Goal: Task Accomplishment & Management: Complete application form

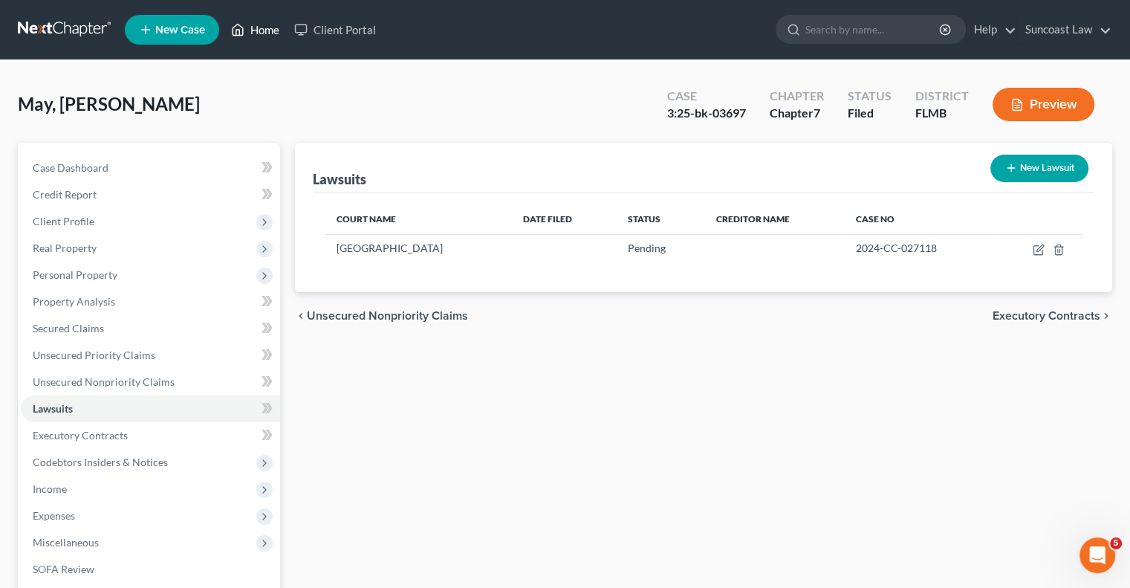
click at [257, 25] on link "Home" at bounding box center [255, 29] width 63 height 27
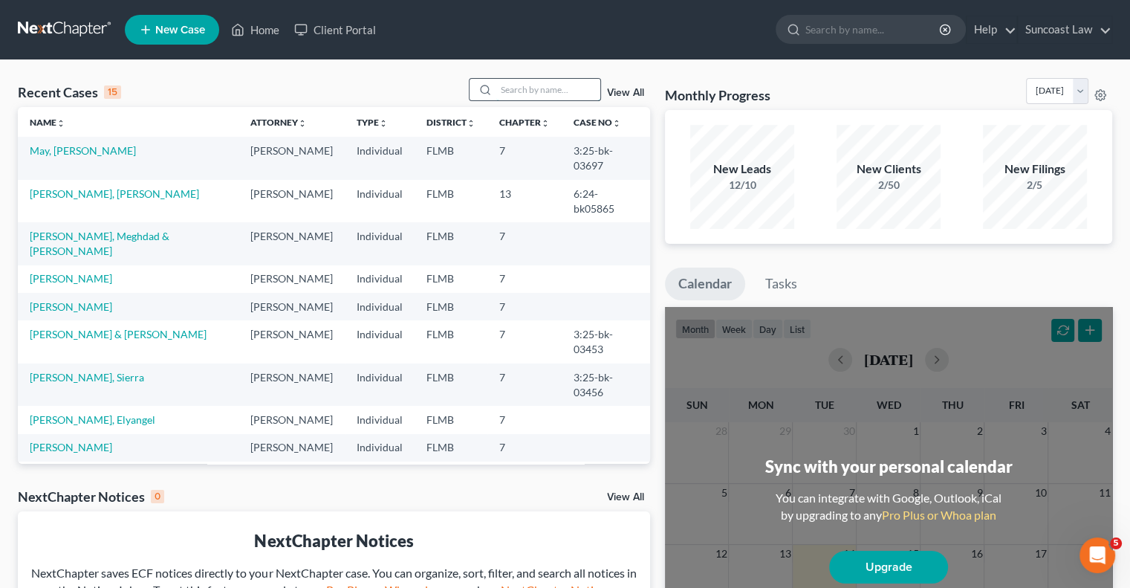
click at [509, 88] on input "search" at bounding box center [548, 90] width 104 height 22
type input "shanti"
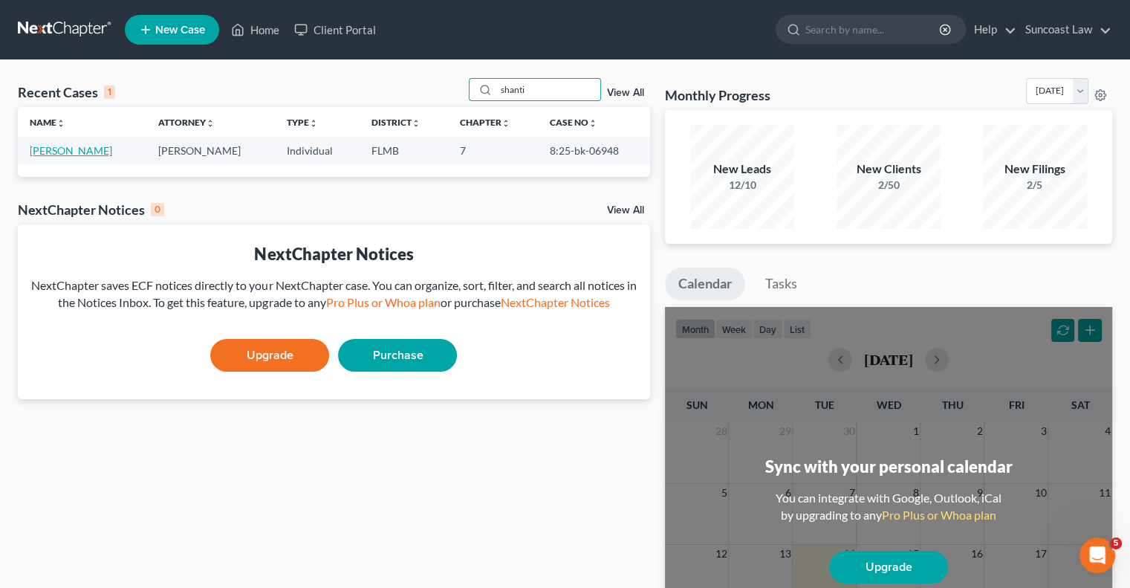
click at [62, 152] on link "[PERSON_NAME]" at bounding box center [71, 150] width 83 height 13
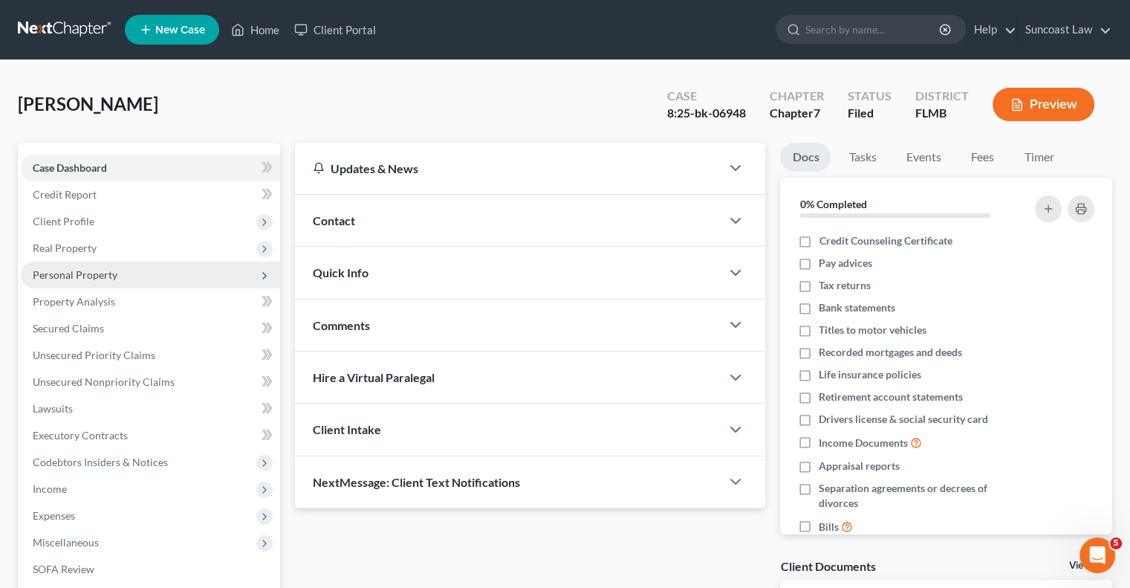
click at [105, 271] on span "Personal Property" at bounding box center [75, 274] width 85 height 13
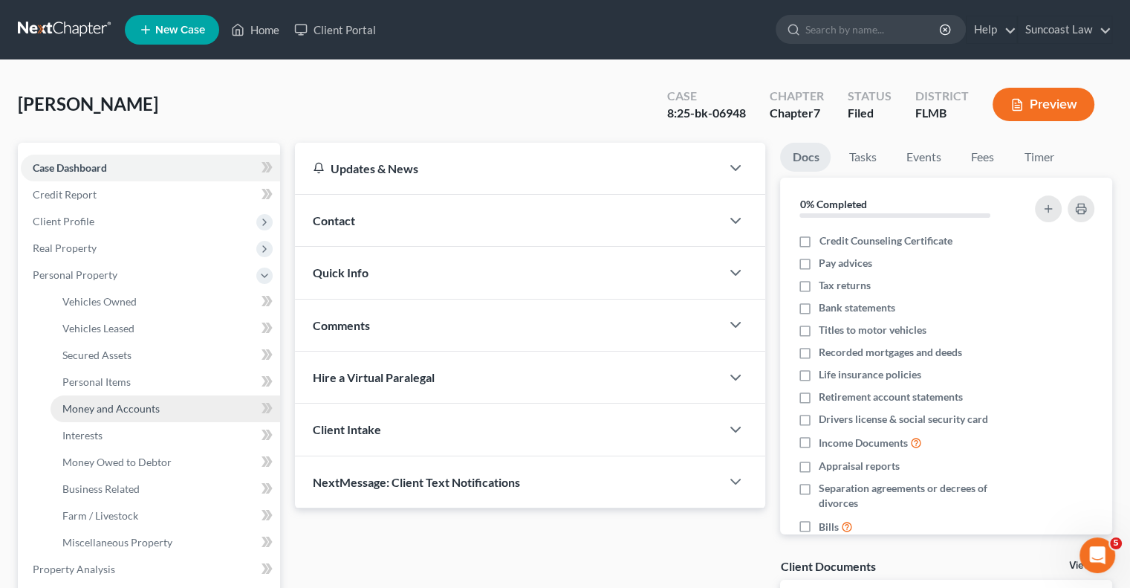
click at [135, 402] on span "Money and Accounts" at bounding box center [110, 408] width 97 height 13
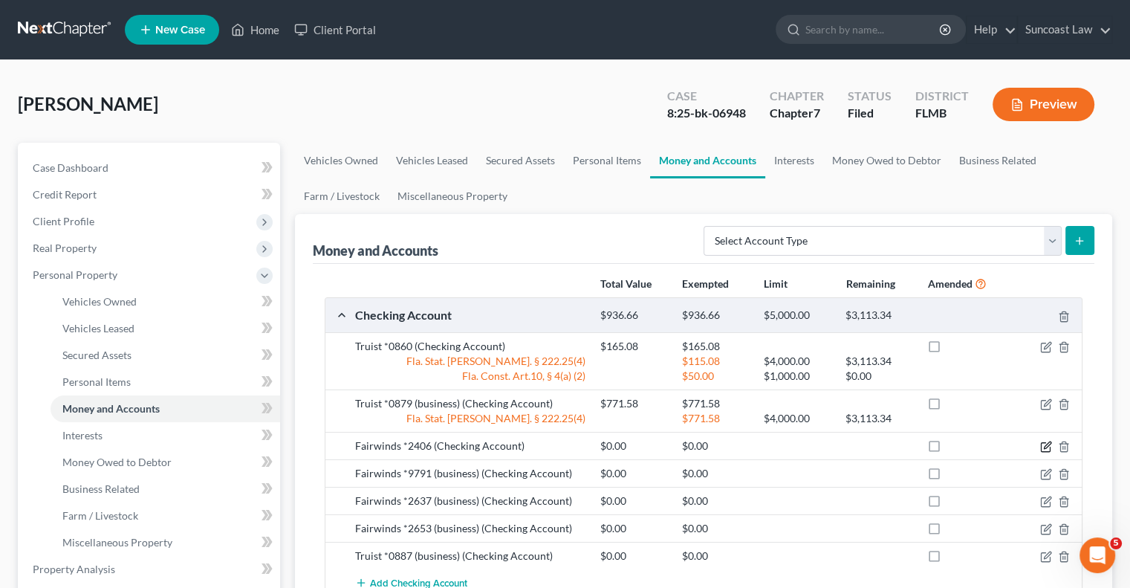
click at [1041, 447] on icon "button" at bounding box center [1045, 447] width 9 height 9
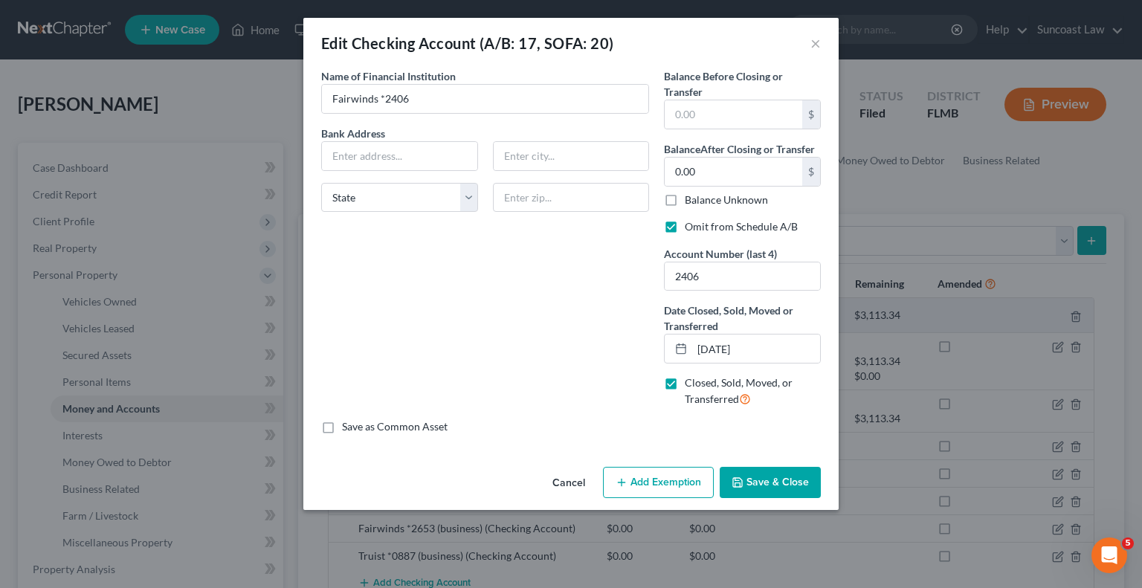
click at [578, 480] on button "Cancel" at bounding box center [568, 483] width 56 height 30
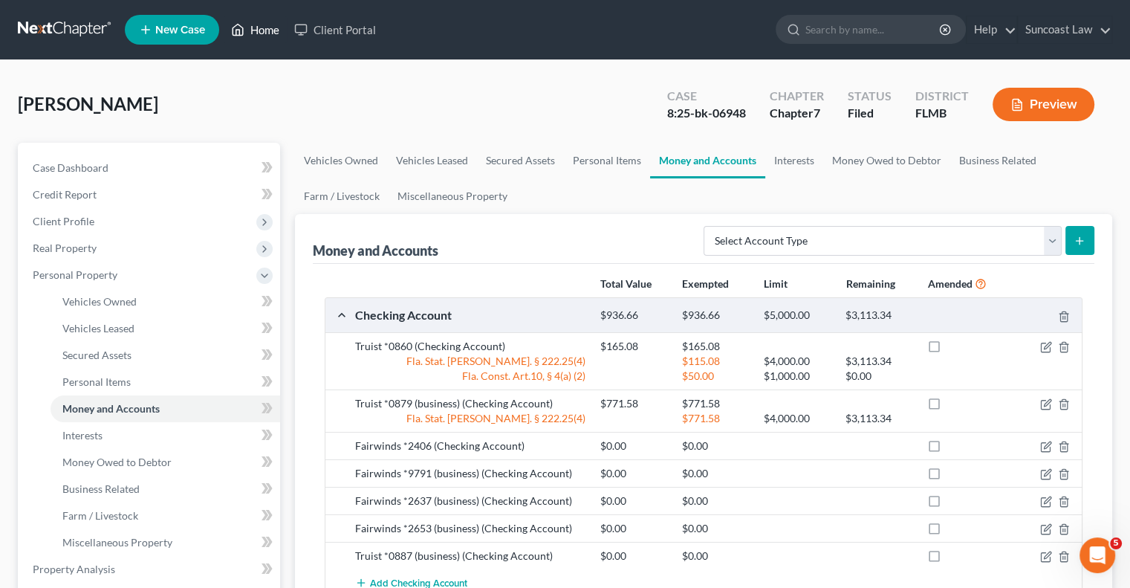
click at [265, 31] on link "Home" at bounding box center [255, 29] width 63 height 27
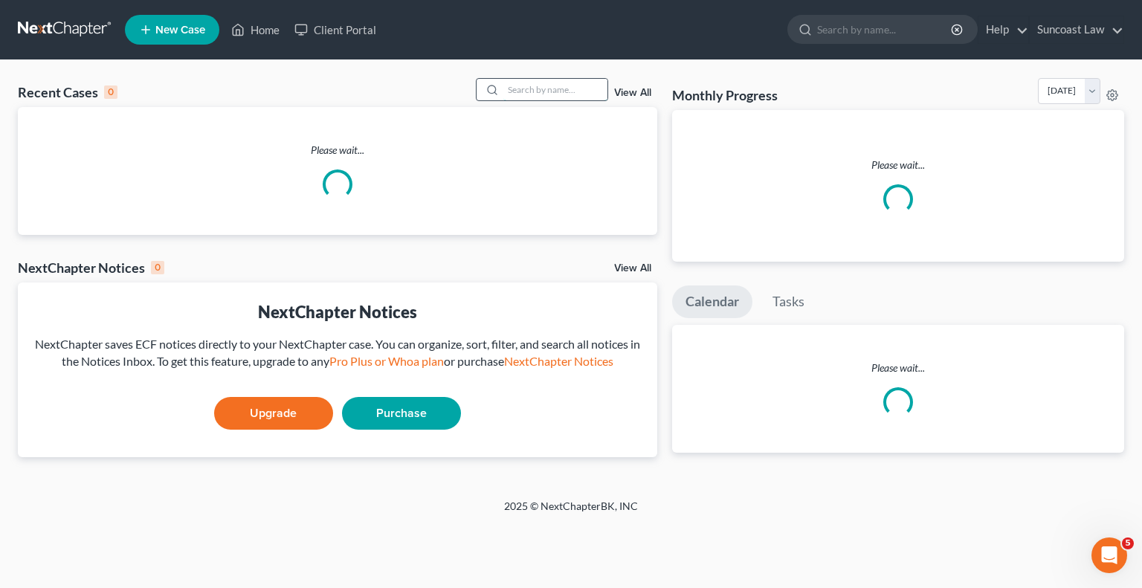
click at [535, 81] on input "search" at bounding box center [555, 90] width 104 height 22
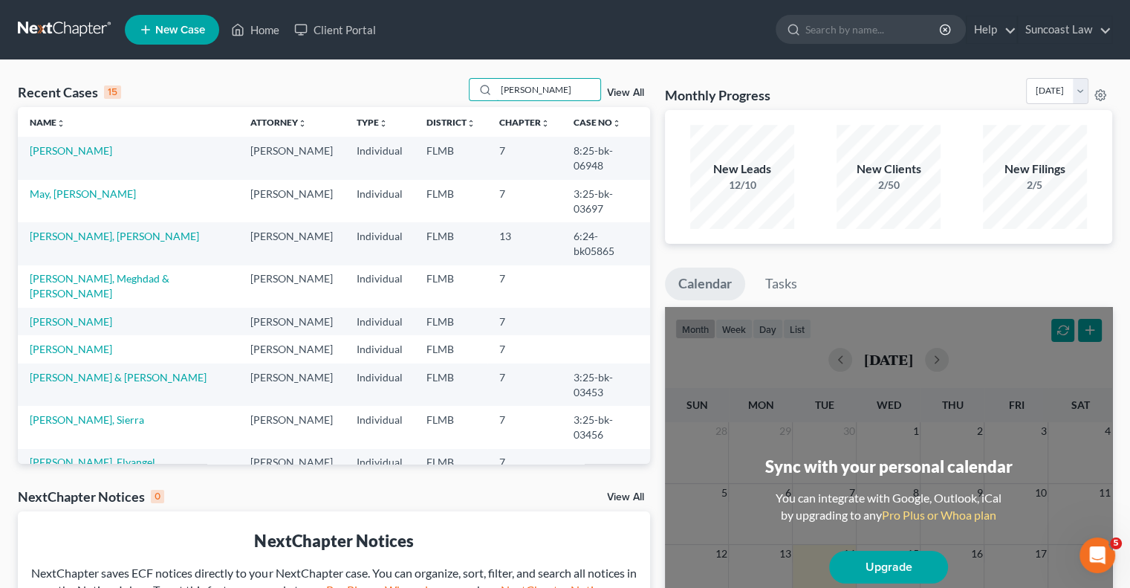
type input "[PERSON_NAME]"
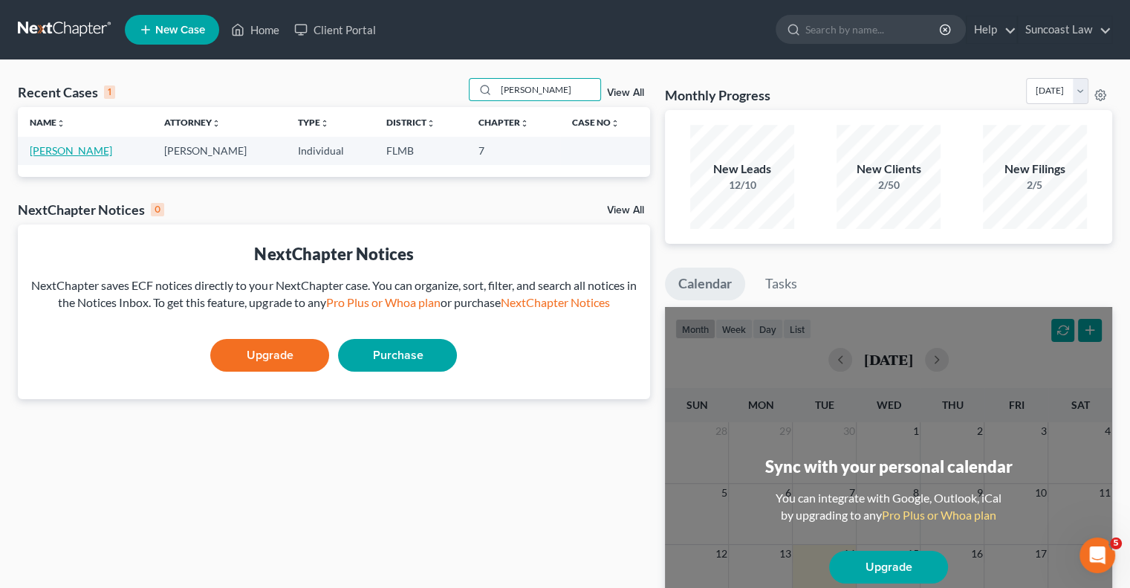
click at [86, 148] on link "[PERSON_NAME]" at bounding box center [71, 150] width 83 height 13
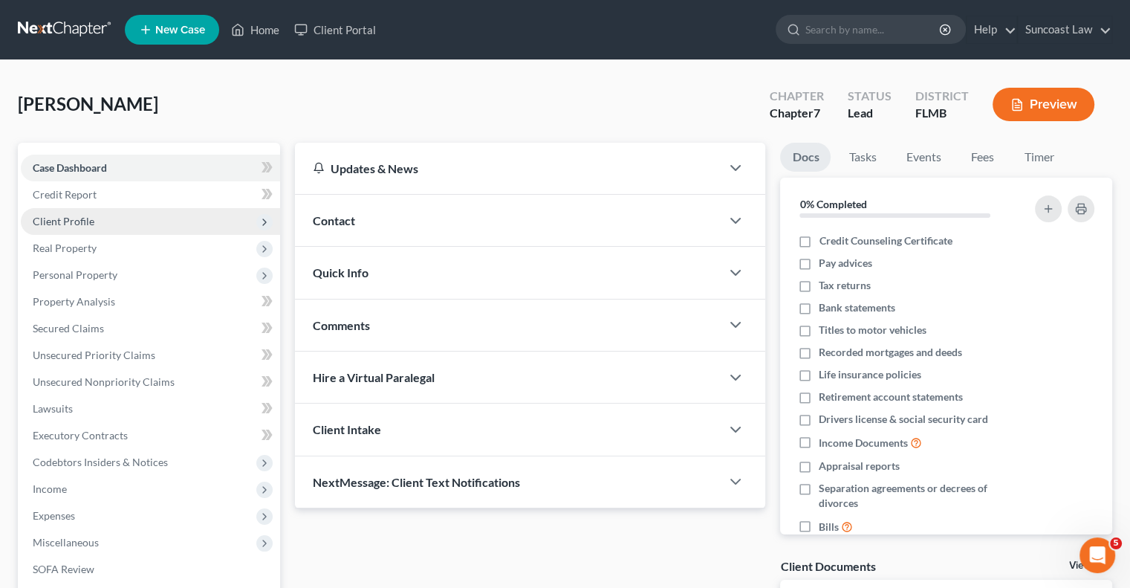
click at [71, 224] on span "Client Profile" at bounding box center [64, 221] width 62 height 13
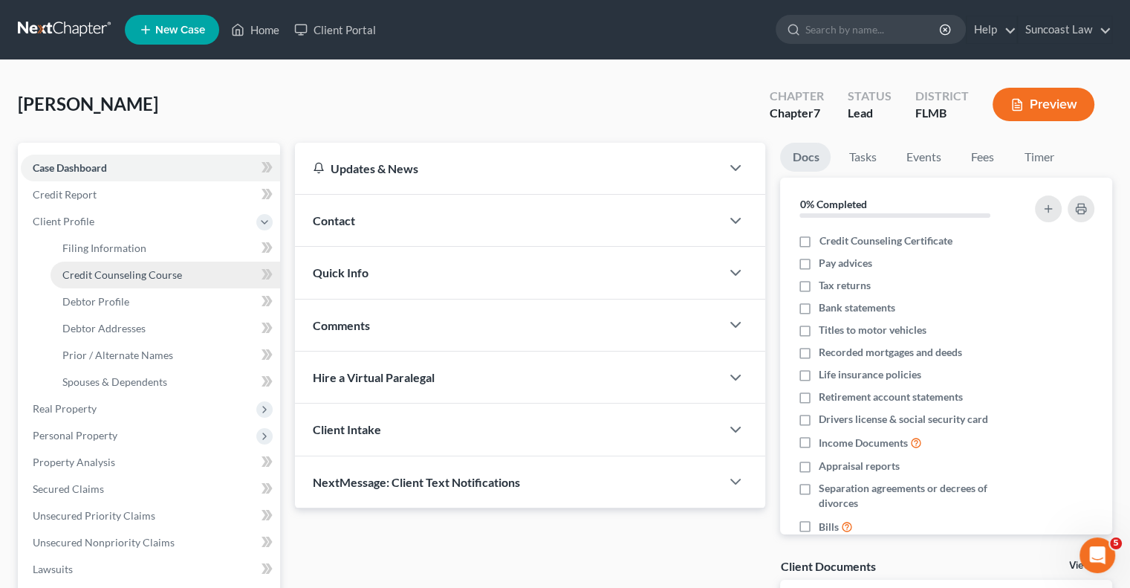
click at [124, 272] on span "Credit Counseling Course" at bounding box center [122, 274] width 120 height 13
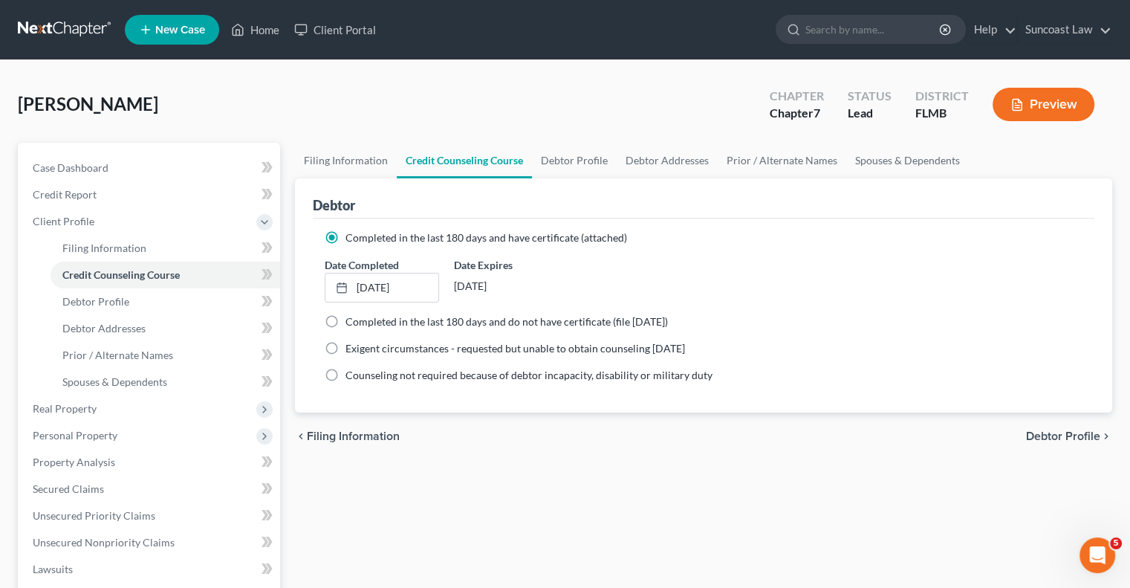
click at [481, 155] on link "Credit Counseling Course" at bounding box center [464, 161] width 135 height 36
click at [567, 161] on link "Debtor Profile" at bounding box center [574, 161] width 85 height 36
select select "0"
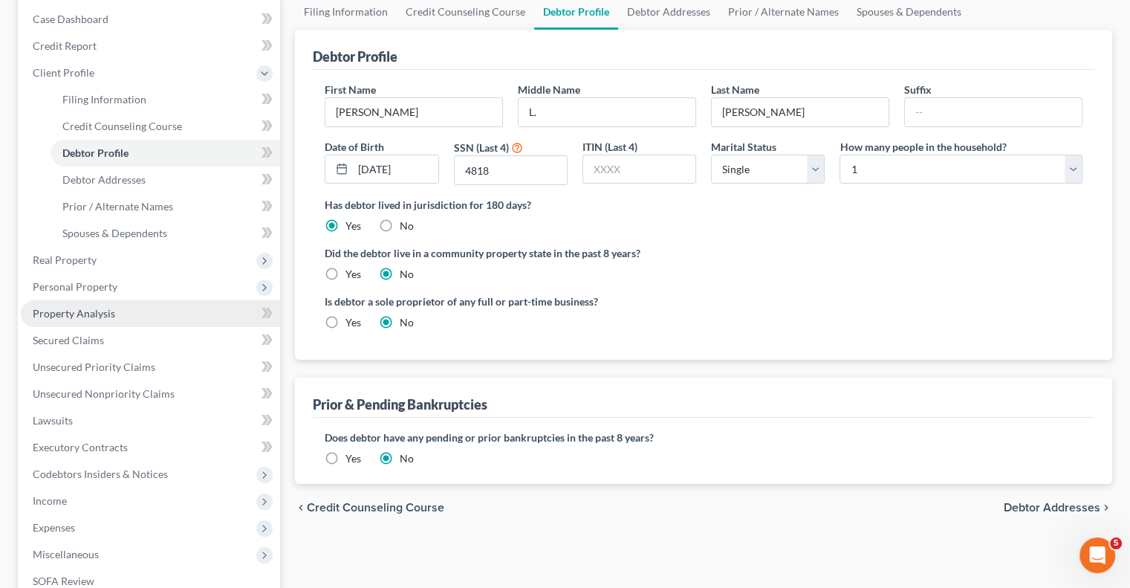
click at [95, 311] on span "Property Analysis" at bounding box center [74, 313] width 83 height 13
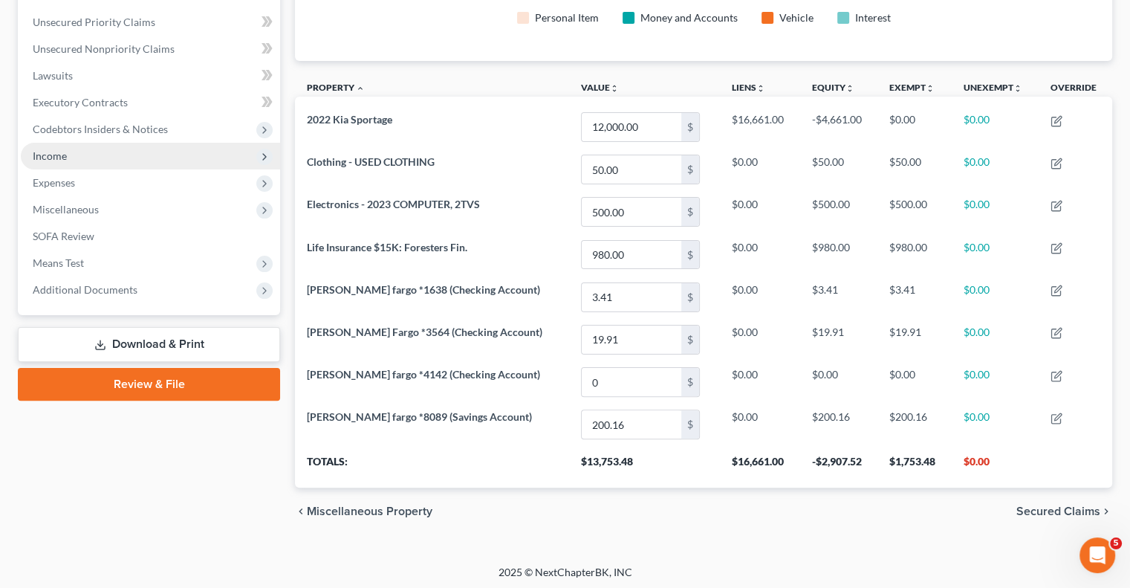
click at [86, 160] on span "Income" at bounding box center [150, 156] width 259 height 27
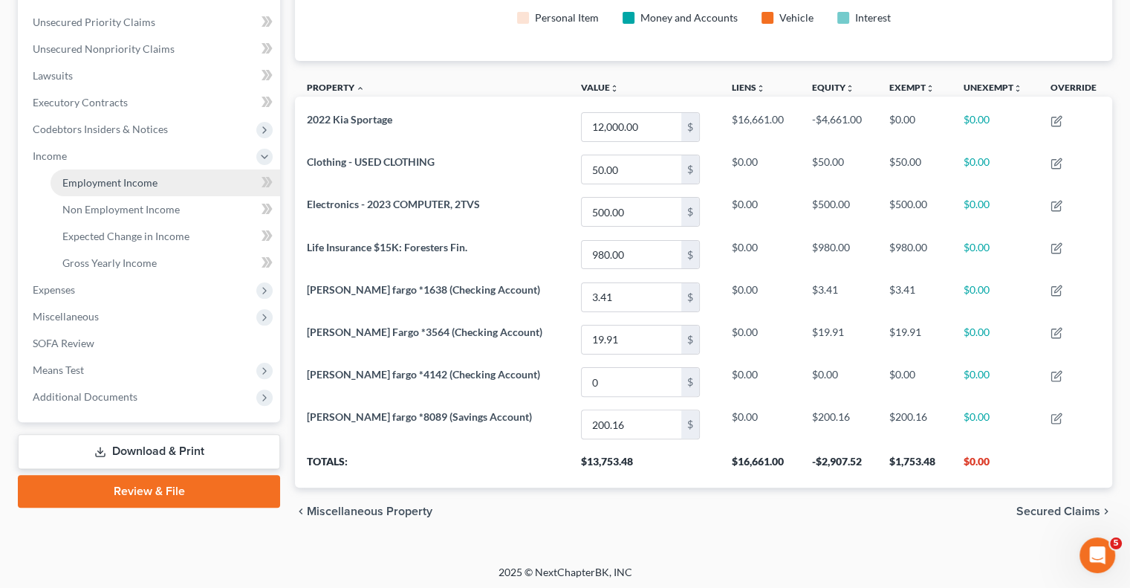
click at [103, 175] on link "Employment Income" at bounding box center [166, 182] width 230 height 27
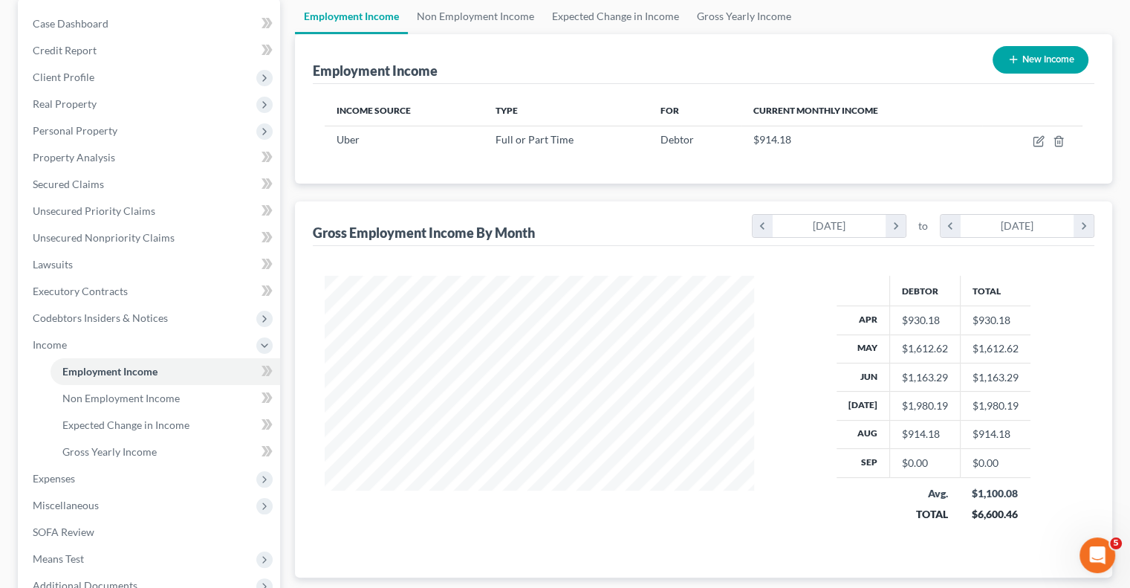
scroll to position [149, 0]
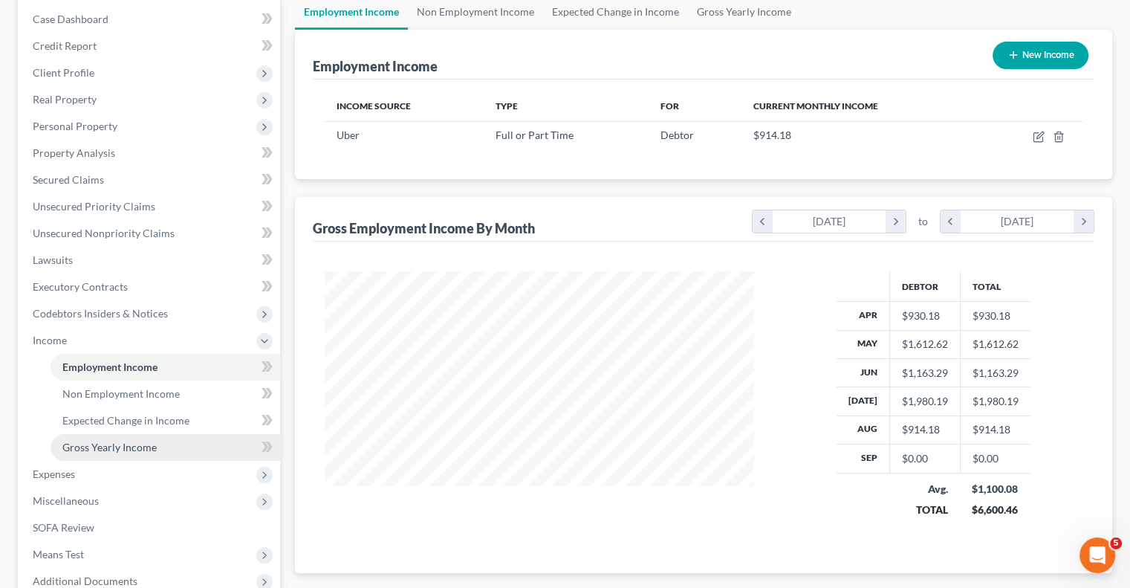
drag, startPoint x: 142, startPoint y: 451, endPoint x: 152, endPoint y: 456, distance: 10.6
click at [142, 451] on span "Gross Yearly Income" at bounding box center [109, 447] width 94 height 13
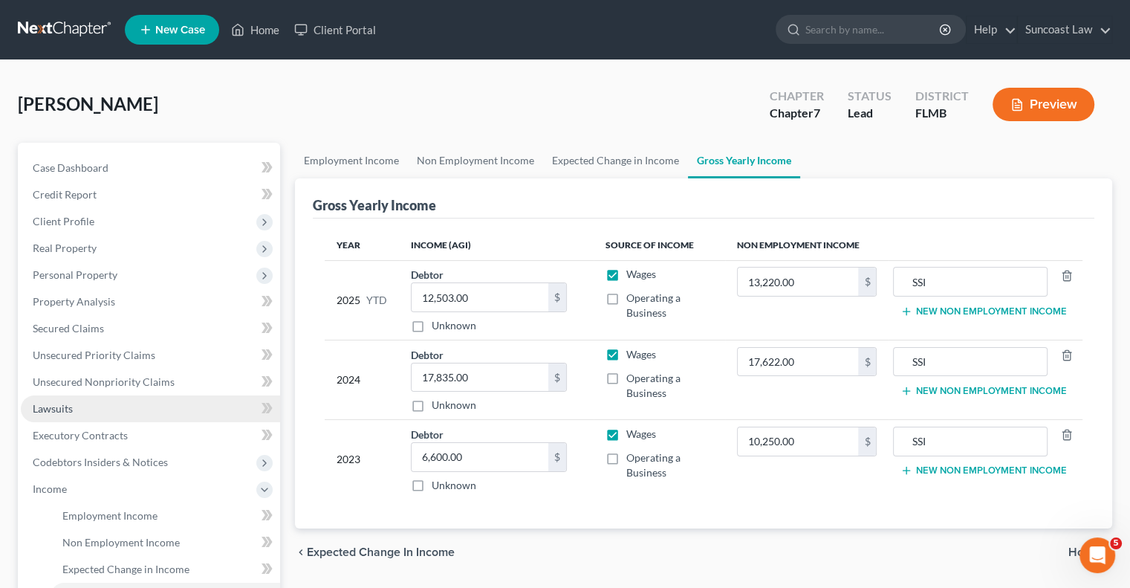
scroll to position [297, 0]
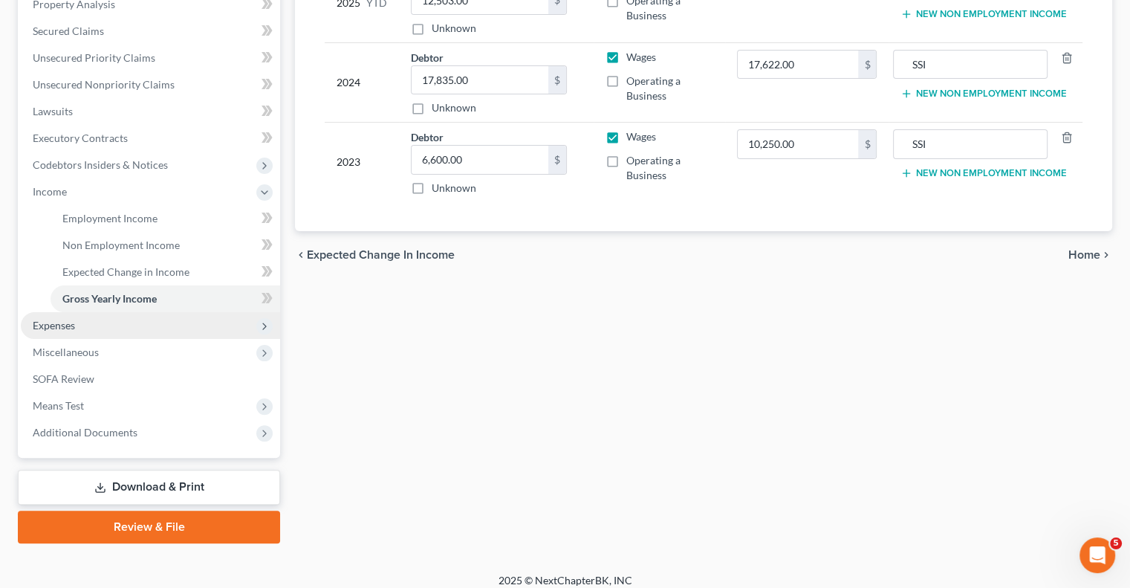
click at [70, 333] on span "Expenses" at bounding box center [150, 325] width 259 height 27
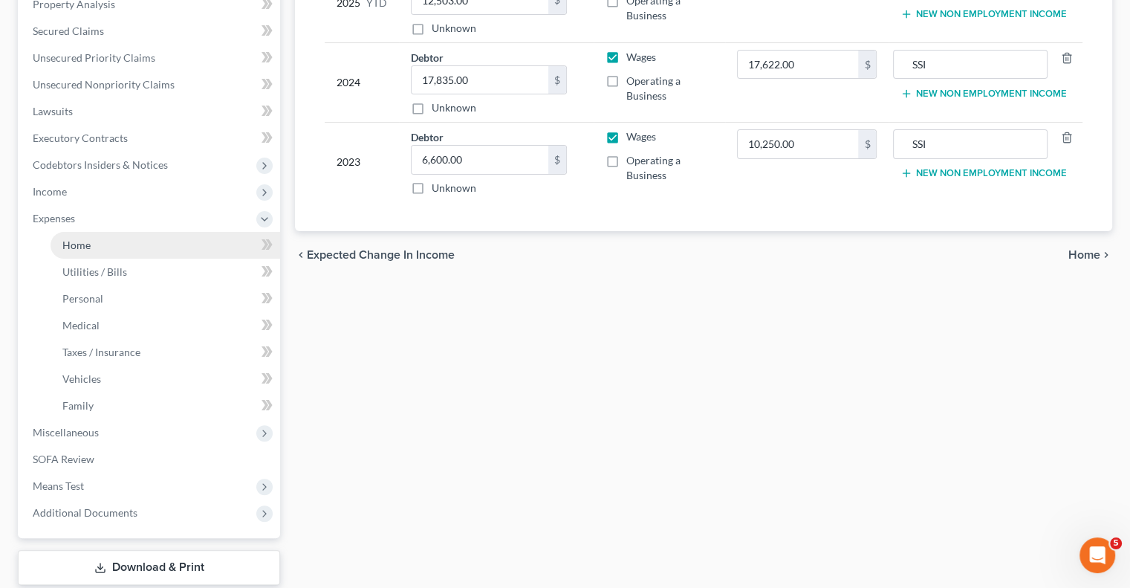
click at [86, 244] on span "Home" at bounding box center [76, 245] width 28 height 13
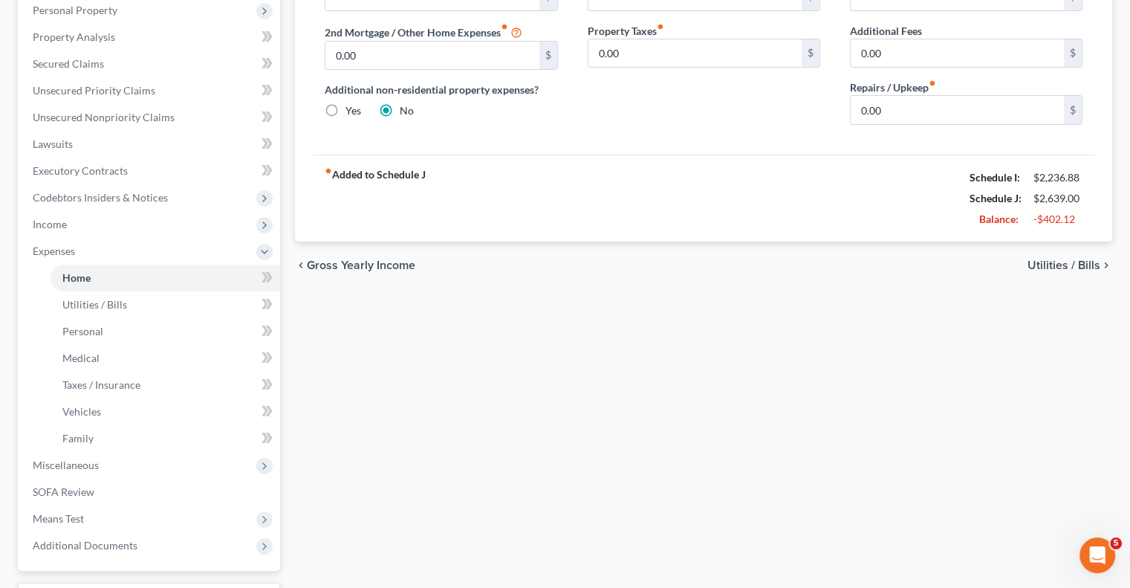
scroll to position [388, 0]
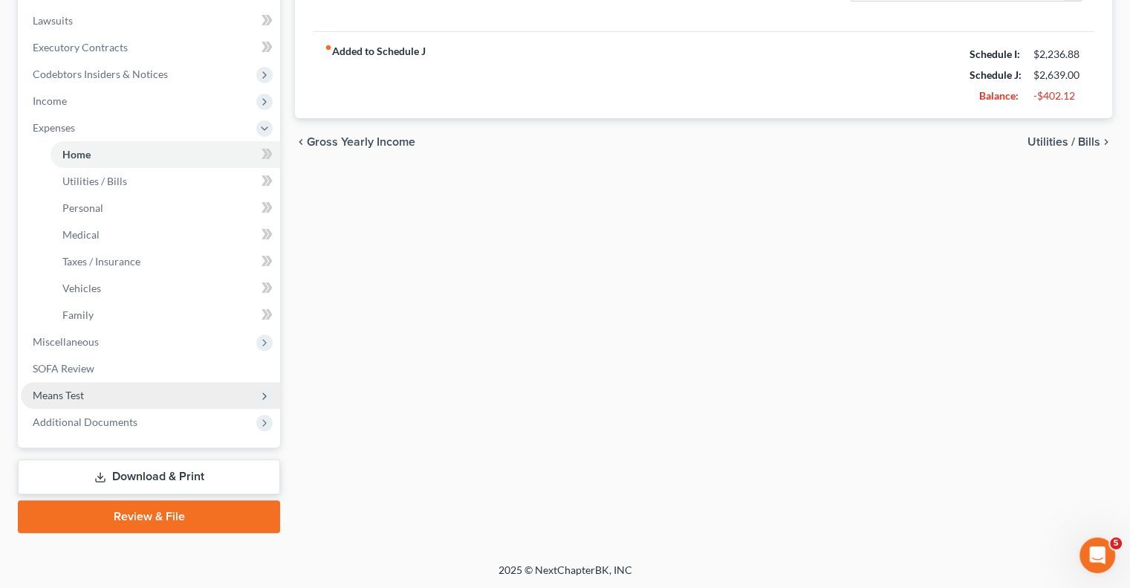
click at [93, 389] on span "Means Test" at bounding box center [150, 395] width 259 height 27
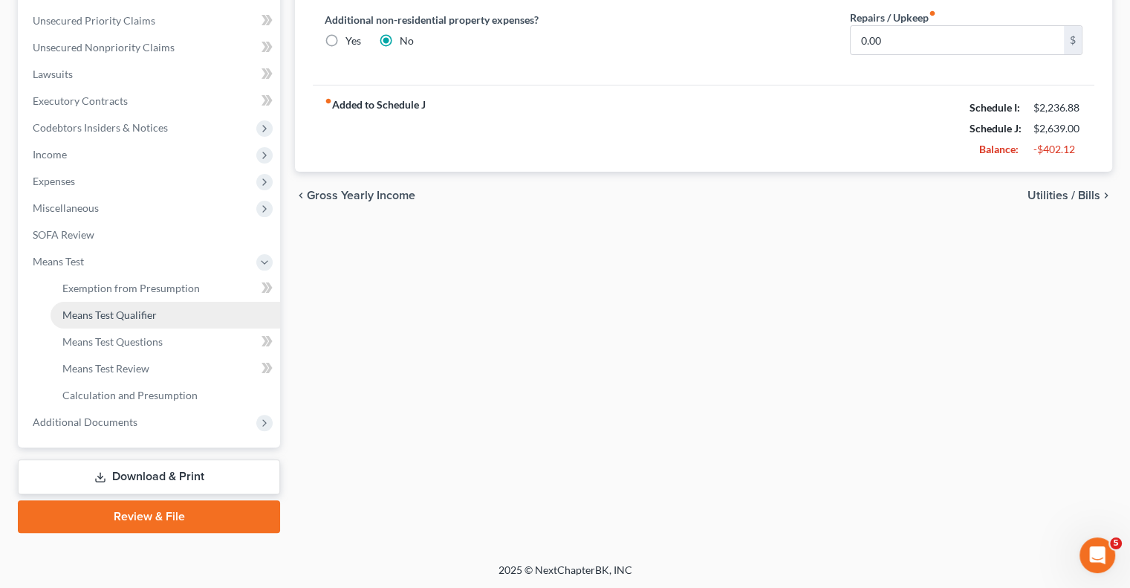
drag, startPoint x: 137, startPoint y: 317, endPoint x: 146, endPoint y: 329, distance: 15.3
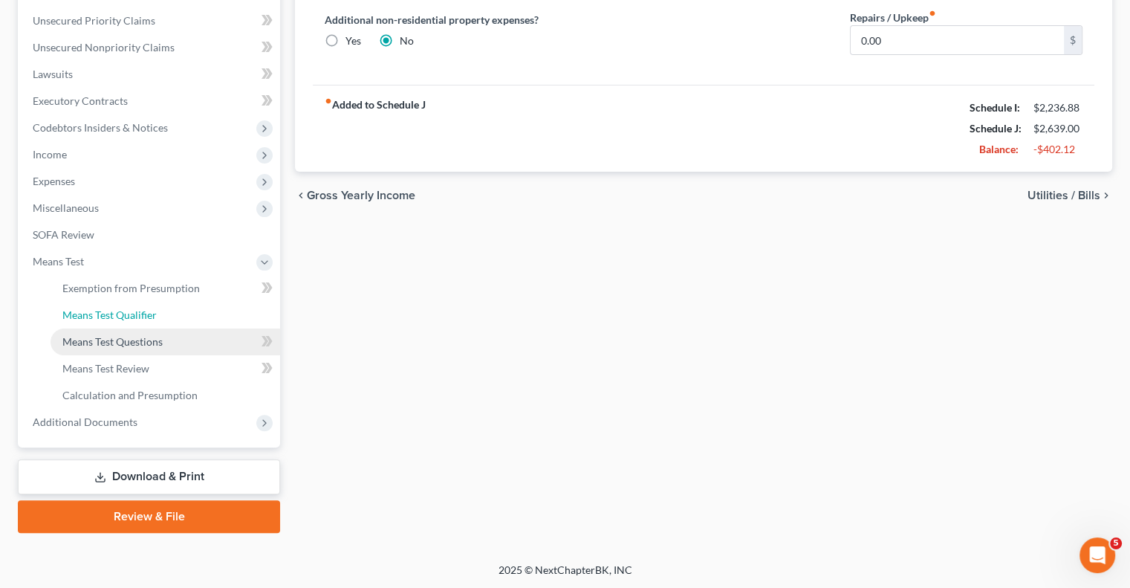
click at [137, 316] on span "Means Test Qualifier" at bounding box center [109, 314] width 94 height 13
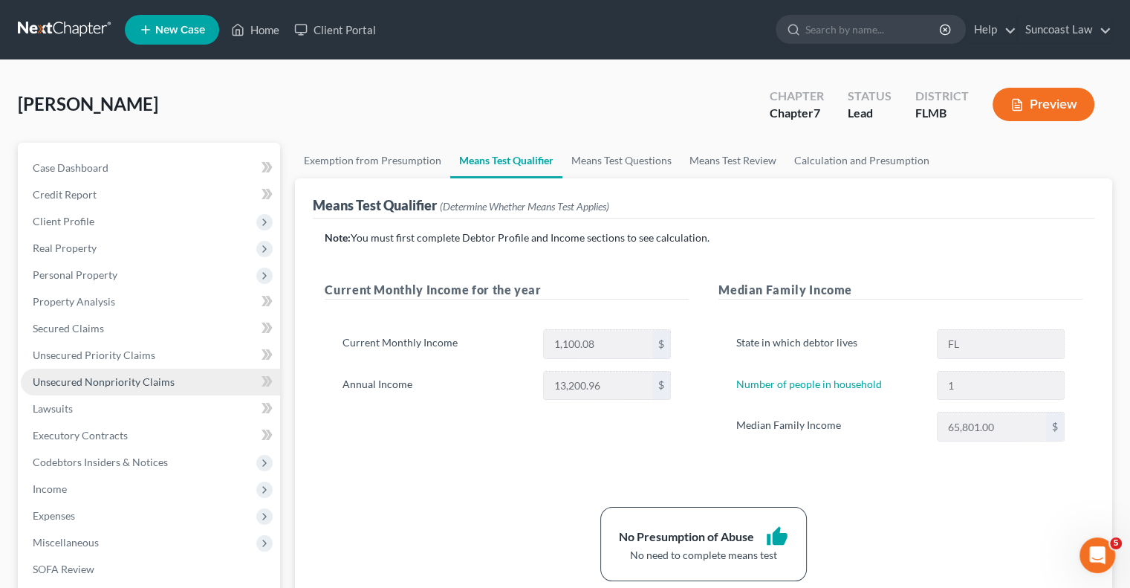
click at [187, 382] on link "Unsecured Nonpriority Claims" at bounding box center [150, 382] width 259 height 27
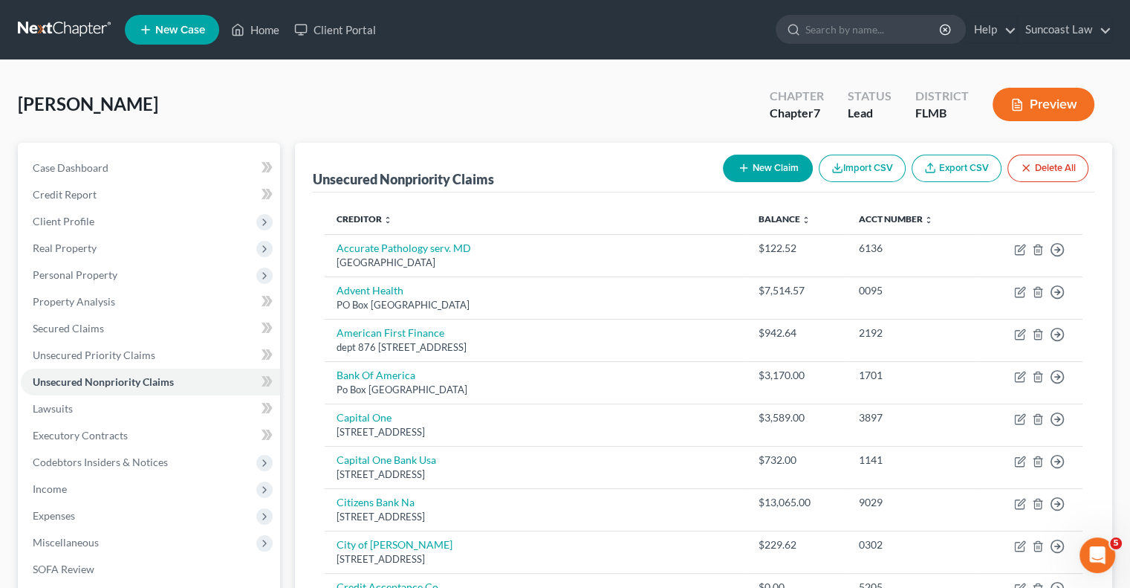
click at [763, 176] on button "New Claim" at bounding box center [768, 169] width 90 height 28
select select "0"
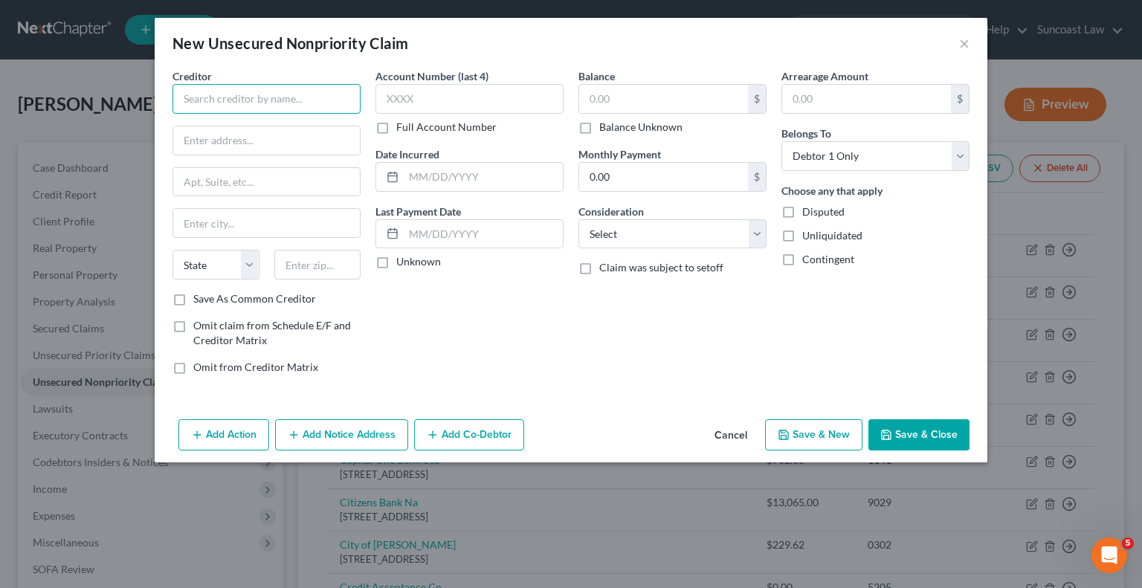
click at [297, 100] on input "text" at bounding box center [266, 99] width 188 height 30
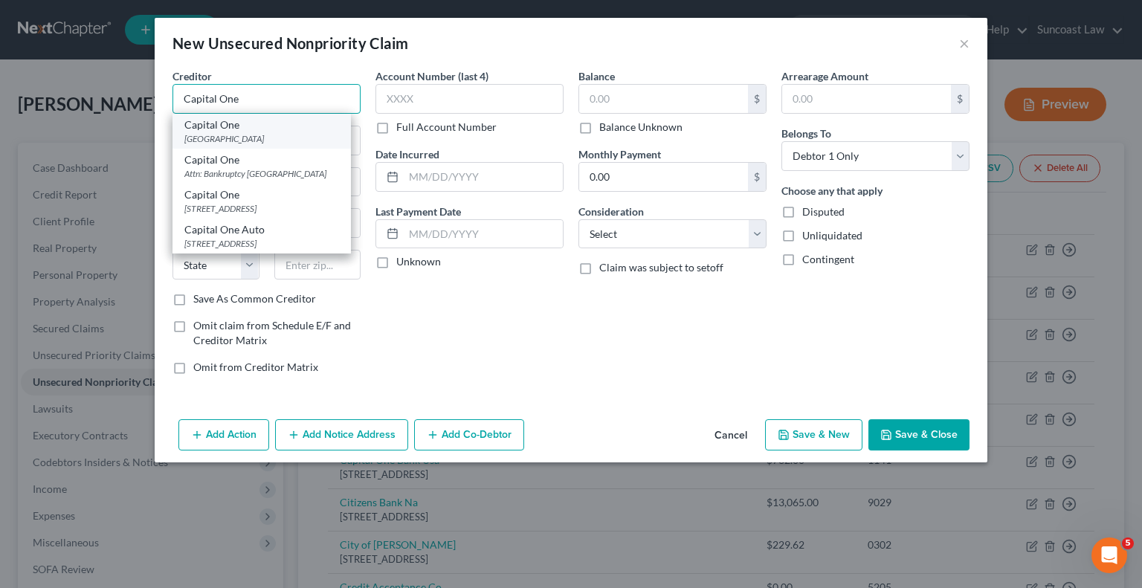
type input "Capital One"
click at [274, 136] on div "[GEOGRAPHIC_DATA]" at bounding box center [261, 138] width 155 height 13
type input "PO Box 71083"
type input "Charlotte"
select select "28"
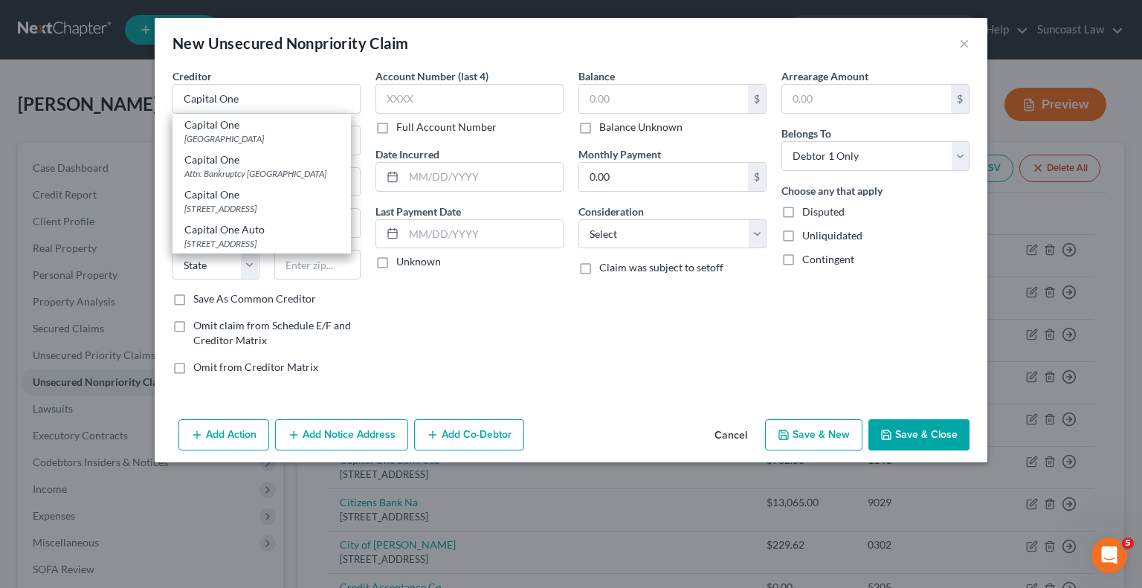
type input "28272"
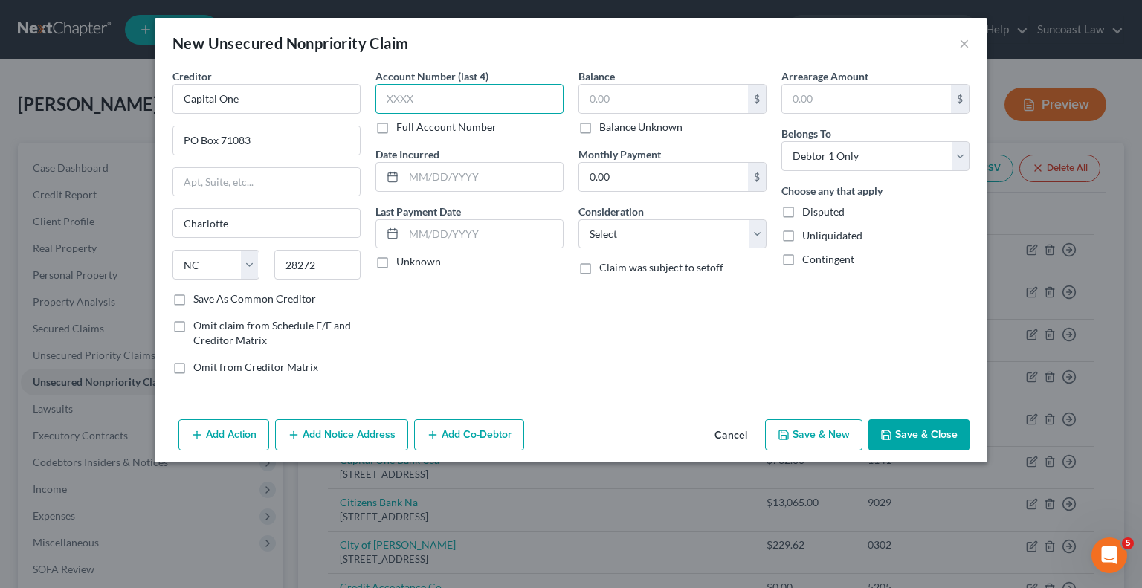
click at [424, 100] on input "text" at bounding box center [469, 99] width 188 height 30
type input "0347"
click at [844, 312] on div "Arrearage Amount $ Belongs To * Select Debtor 1 Only Debtor 2 Only Debtor 1 And…" at bounding box center [875, 227] width 203 height 318
click at [599, 124] on label "Balance Unknown" at bounding box center [640, 127] width 83 height 15
click at [605, 124] on input "Balance Unknown" at bounding box center [610, 125] width 10 height 10
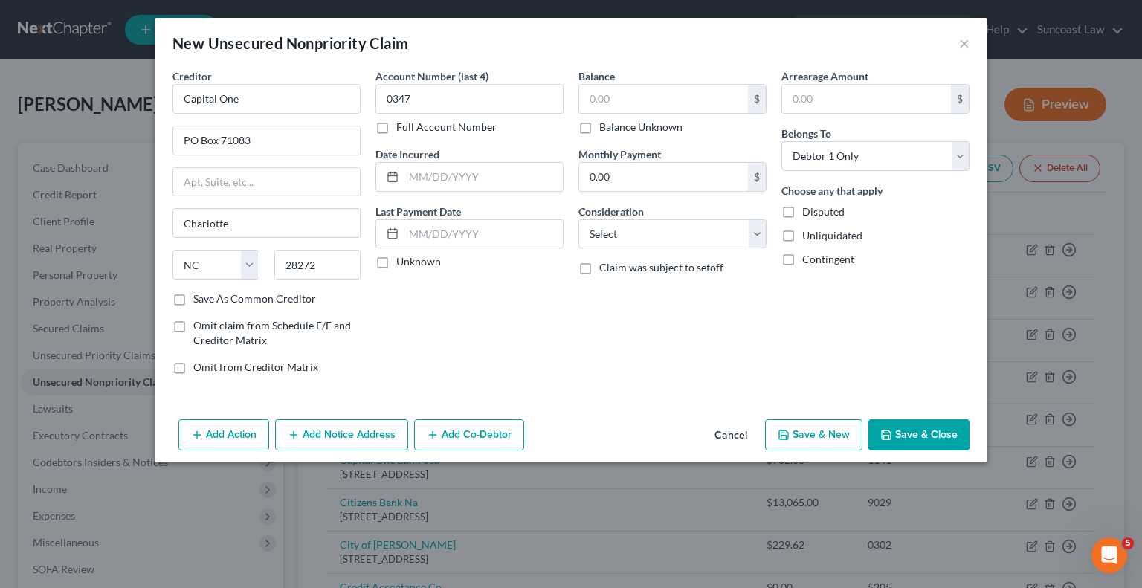
checkbox input "true"
type input "0.00"
click at [921, 432] on button "Save & Close" at bounding box center [918, 434] width 101 height 31
